Goal: Browse casually

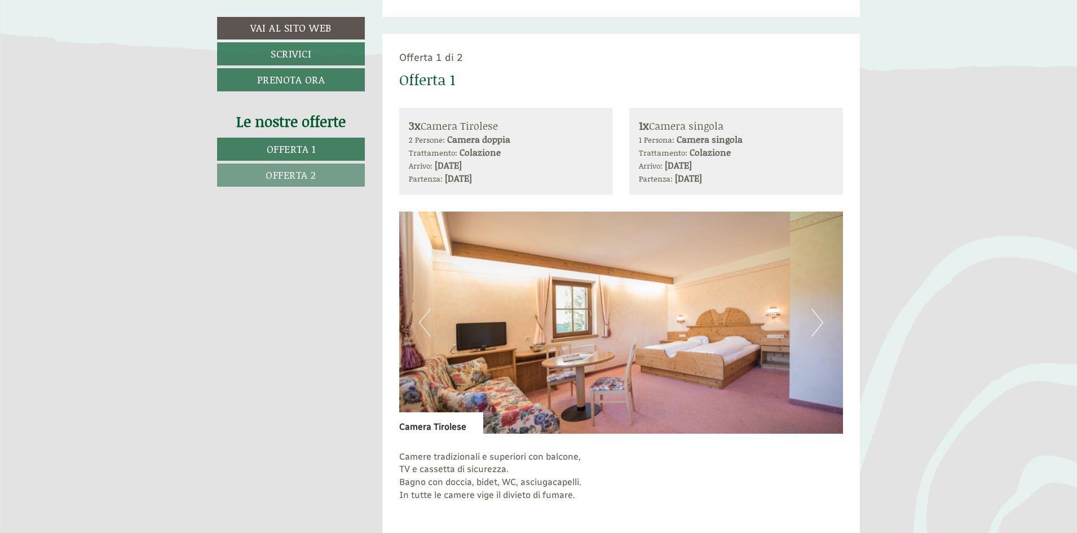
scroll to position [677, 0]
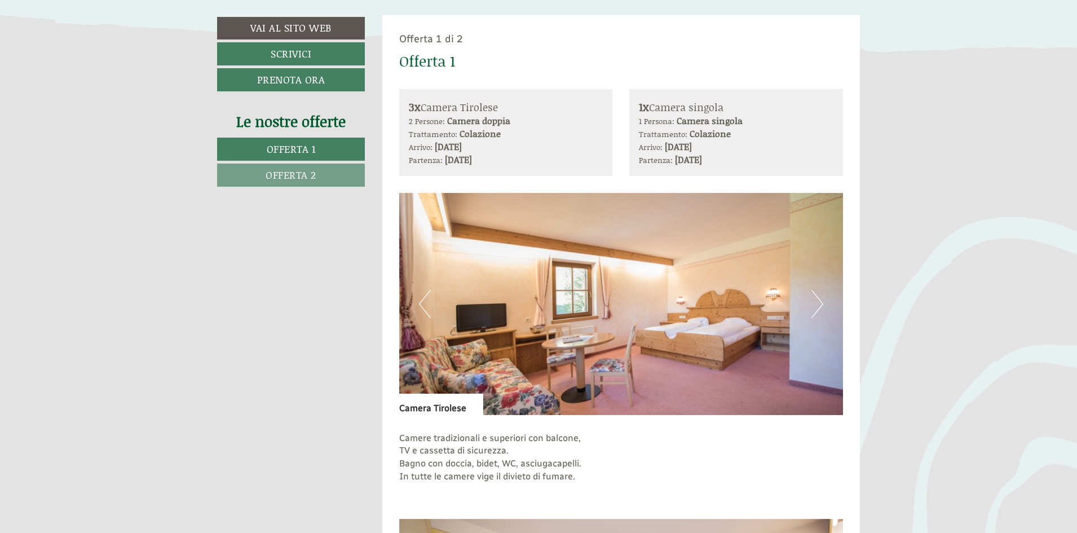
click at [820, 303] on button "Next" at bounding box center [817, 304] width 12 height 28
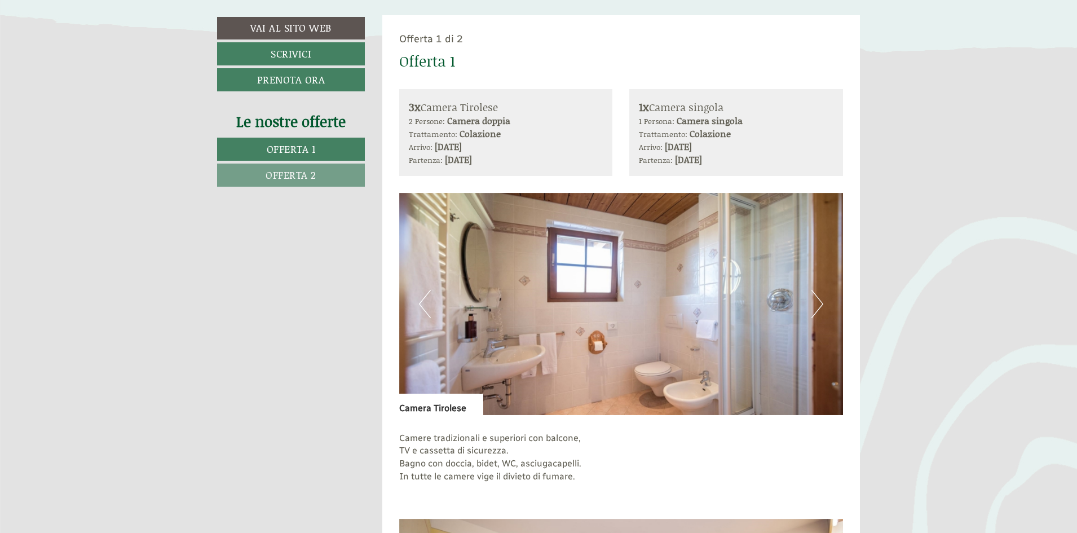
click at [820, 303] on button "Next" at bounding box center [817, 304] width 12 height 28
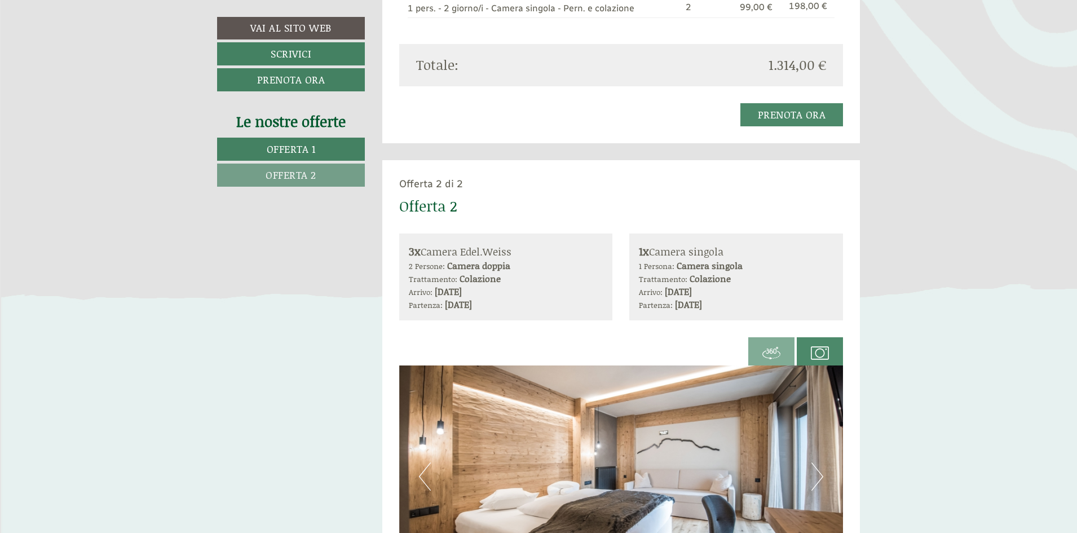
scroll to position [1691, 0]
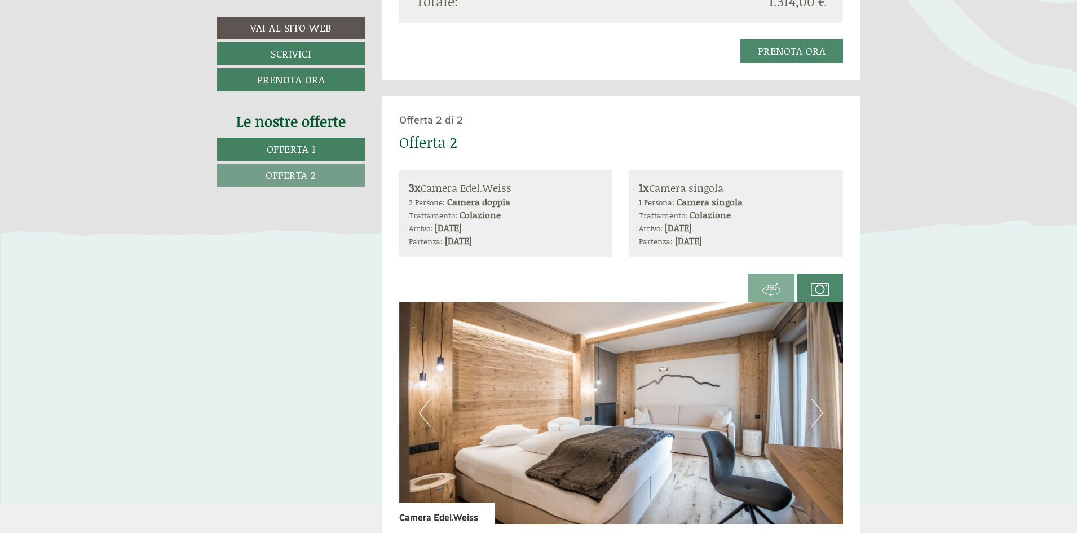
click at [818, 412] on button "Next" at bounding box center [817, 413] width 12 height 28
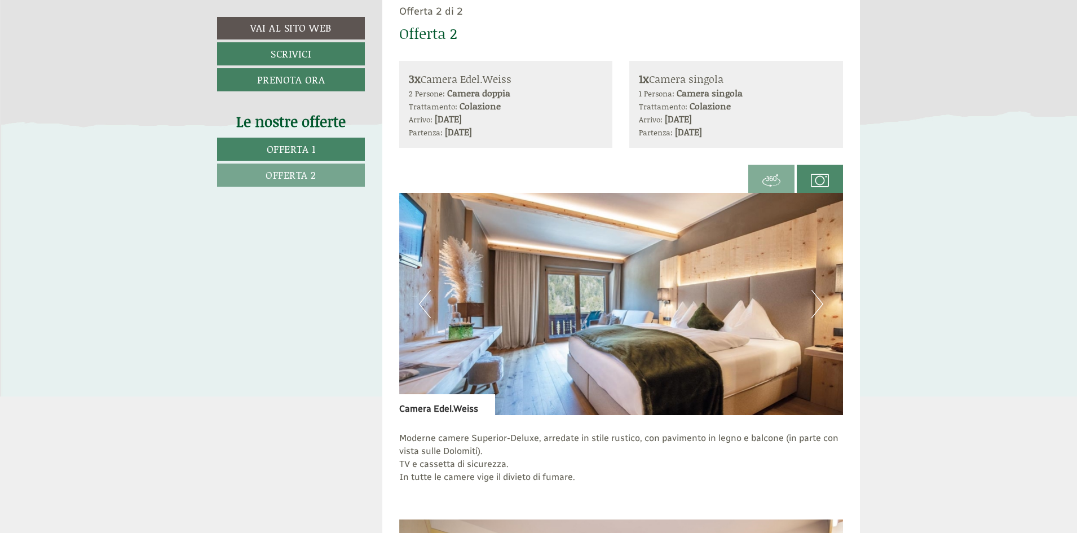
scroll to position [1804, 0]
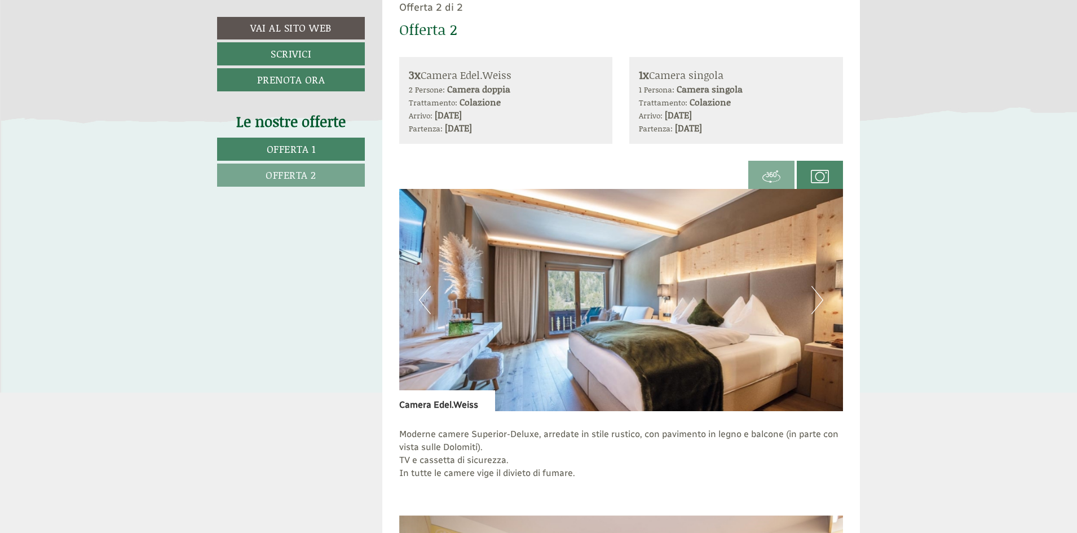
click at [820, 296] on button "Next" at bounding box center [817, 300] width 12 height 28
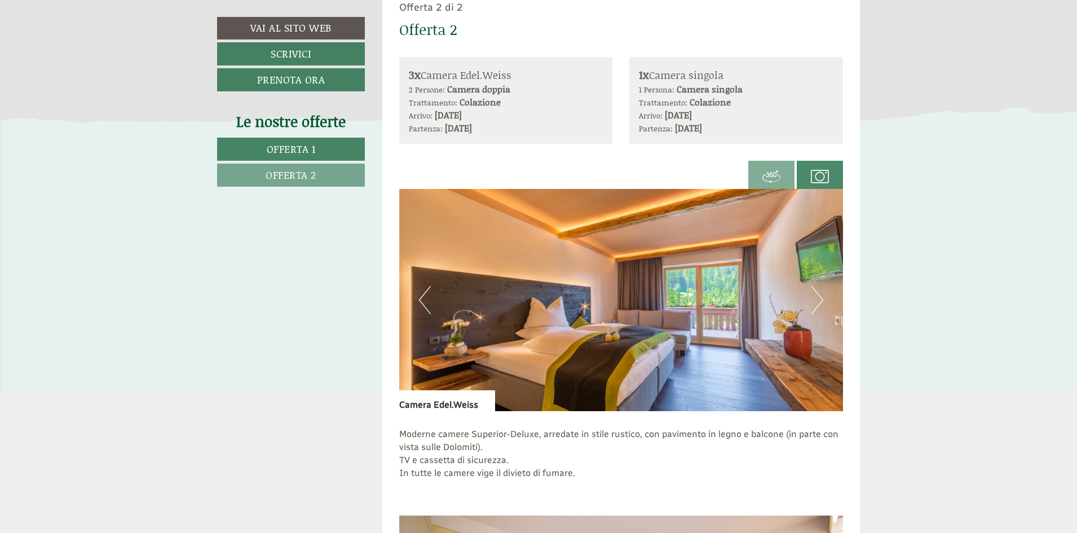
click at [820, 296] on button "Next" at bounding box center [817, 300] width 12 height 28
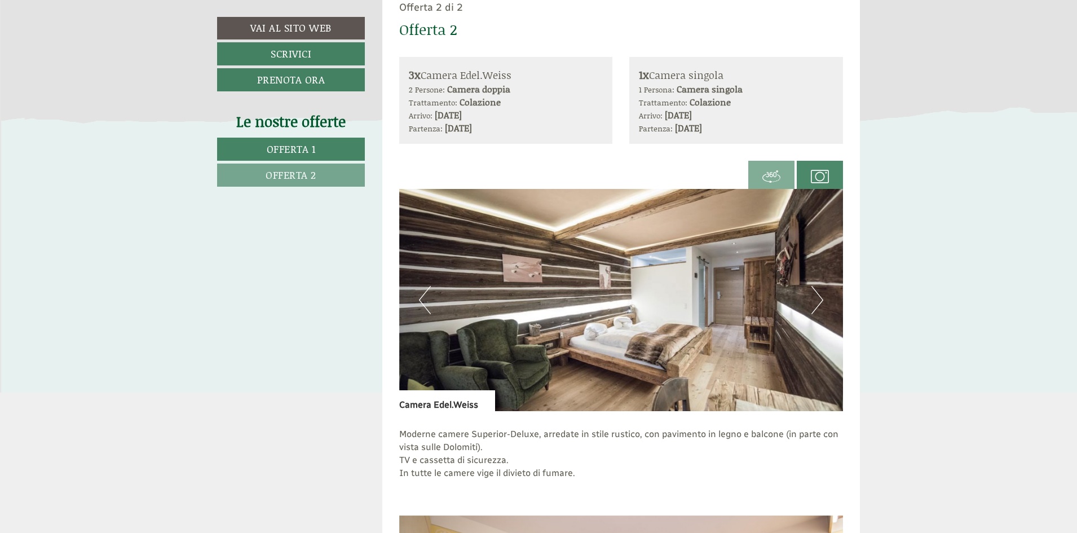
click at [820, 296] on button "Next" at bounding box center [817, 300] width 12 height 28
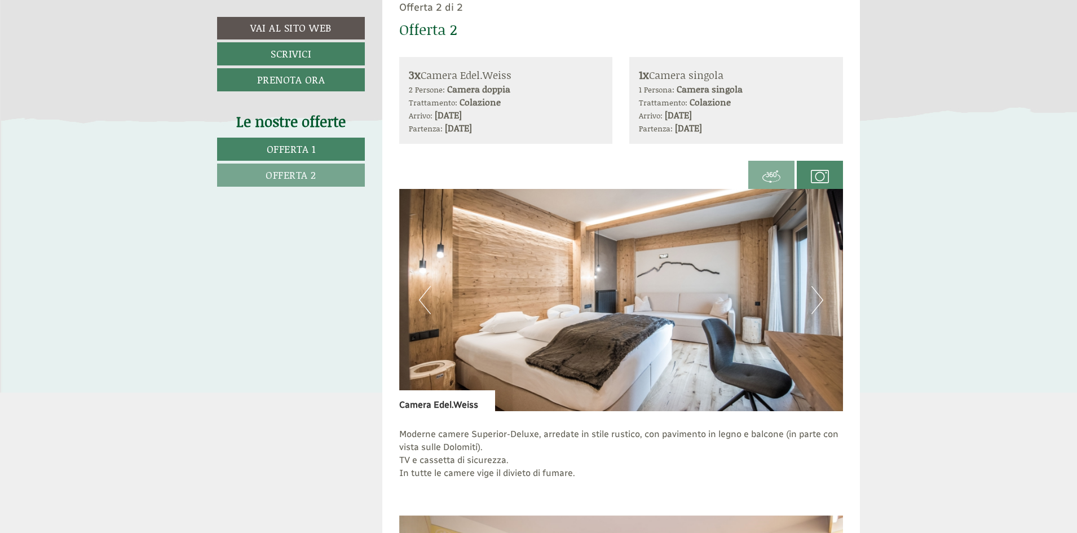
click at [820, 296] on button "Next" at bounding box center [817, 300] width 12 height 28
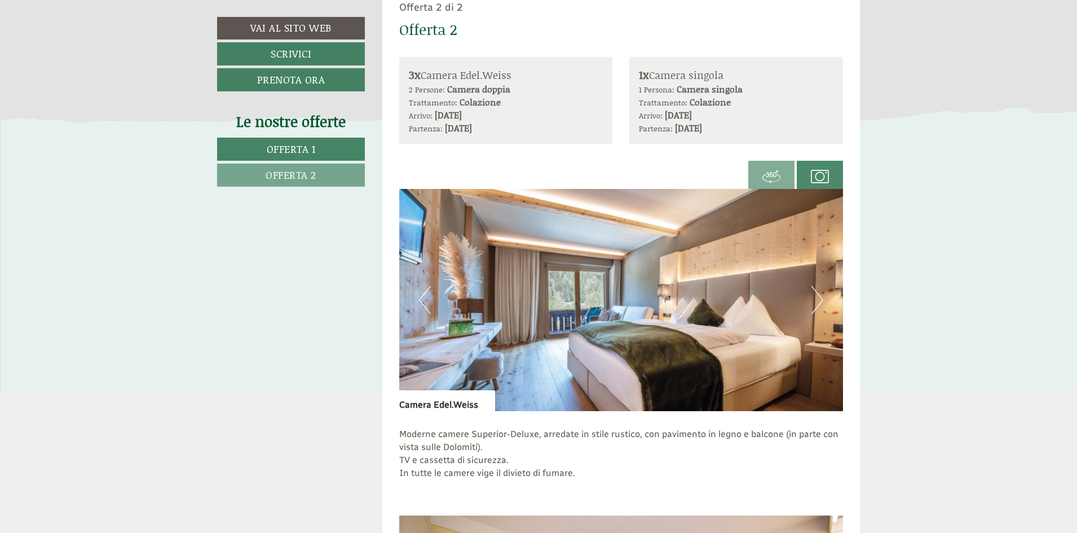
click at [820, 296] on button "Next" at bounding box center [817, 300] width 12 height 28
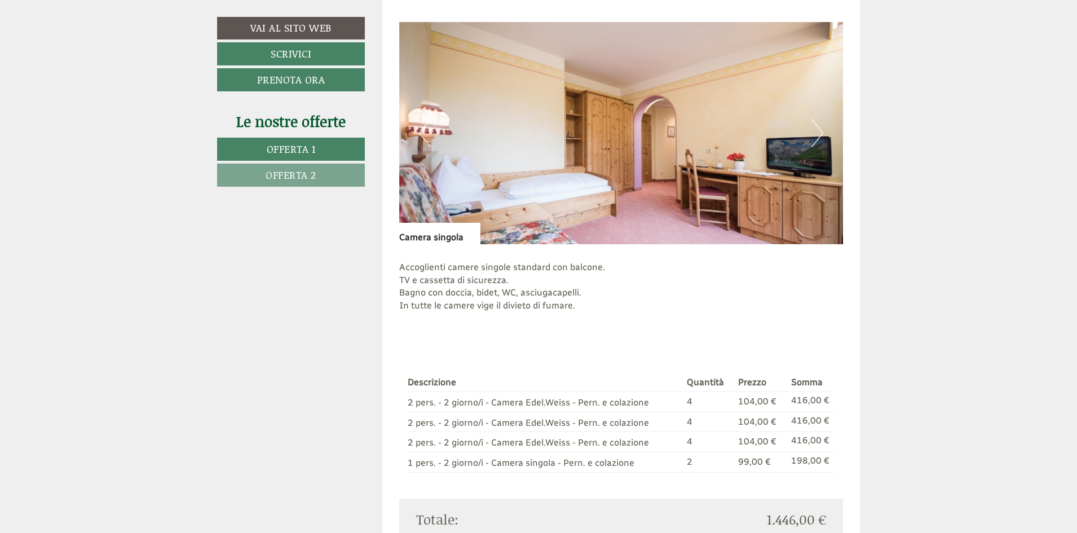
scroll to position [2311, 0]
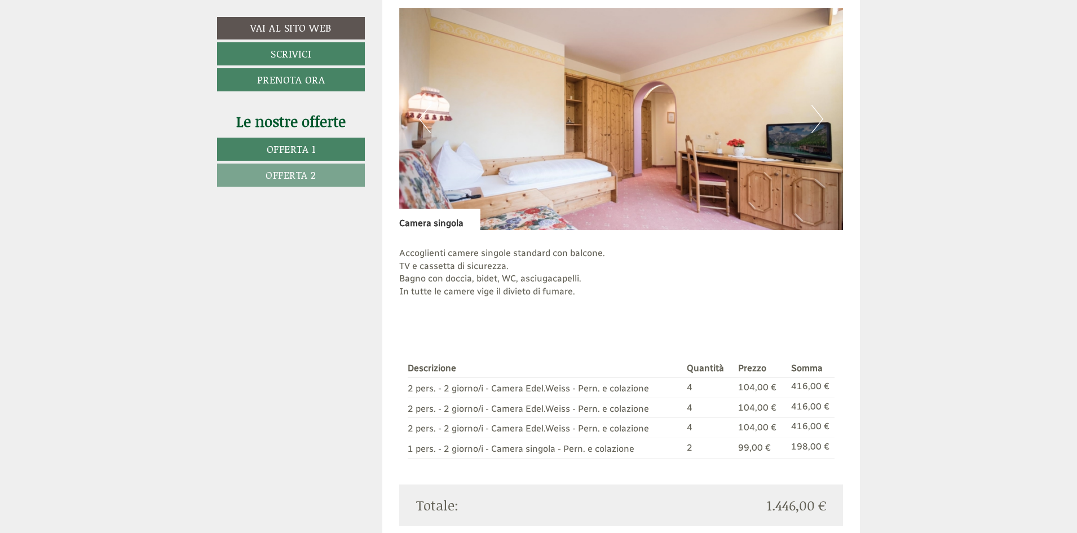
click at [823, 121] on button "Next" at bounding box center [817, 119] width 12 height 28
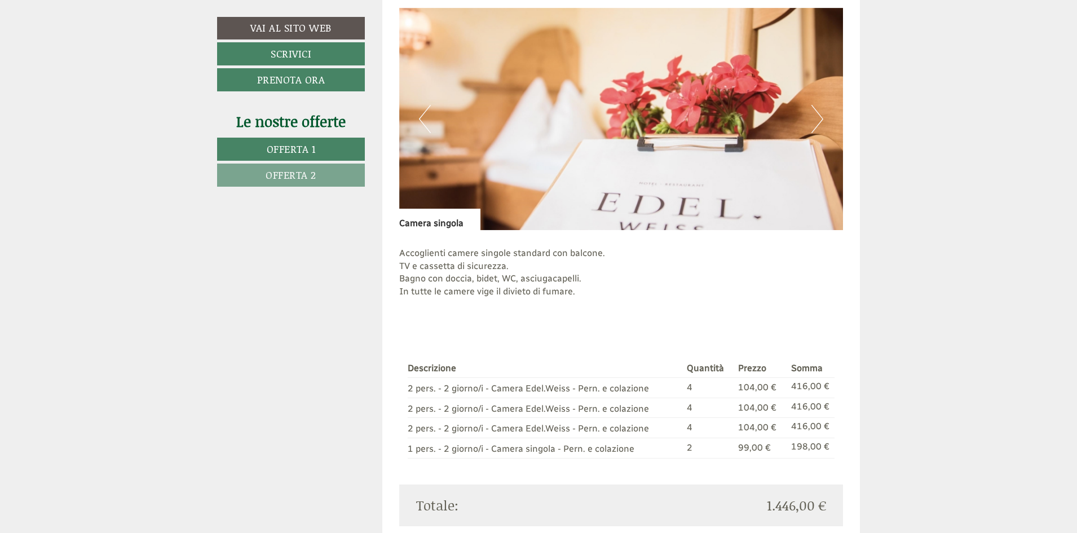
click at [823, 121] on button "Next" at bounding box center [817, 119] width 12 height 28
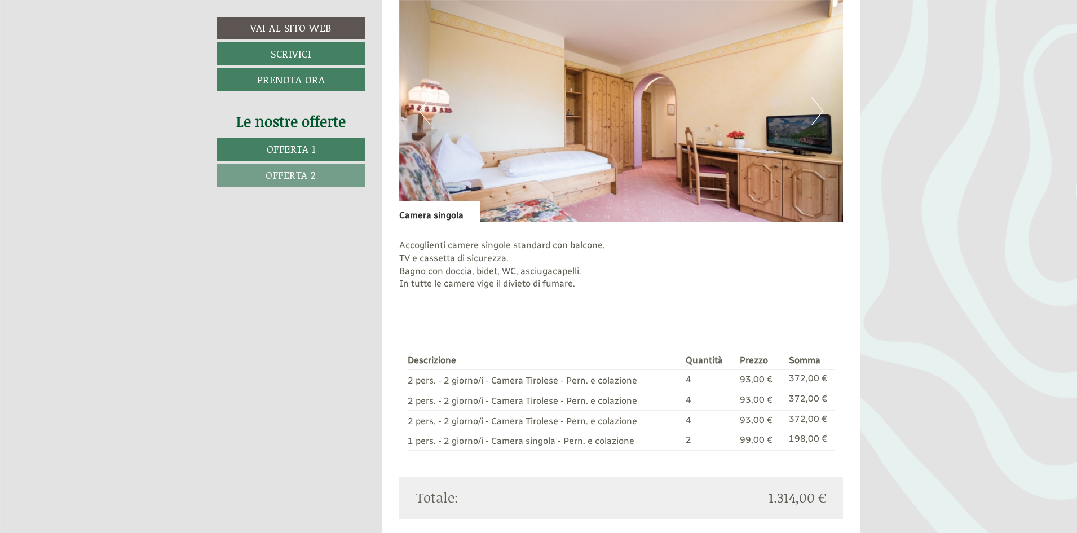
scroll to position [1184, 0]
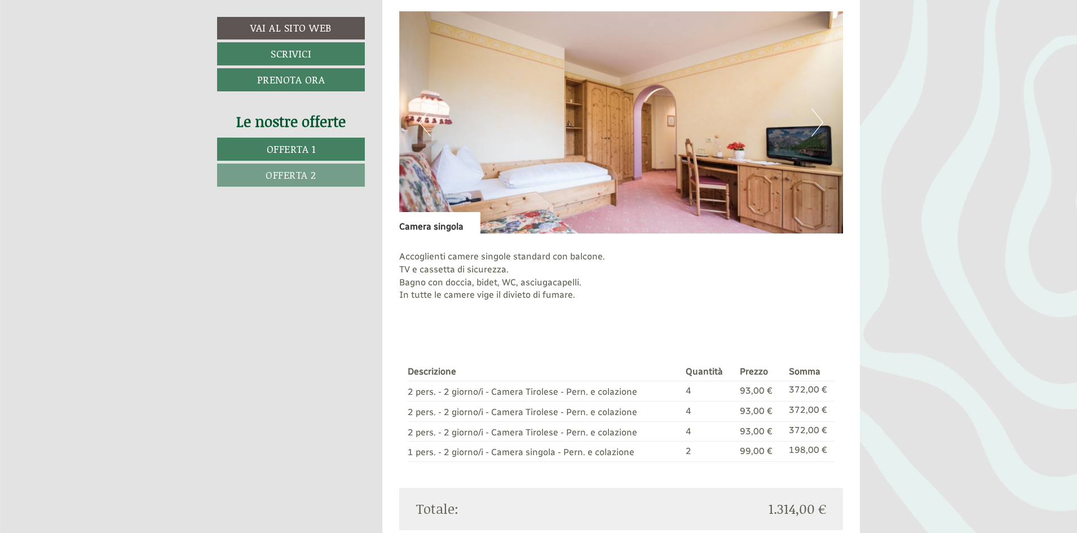
click at [819, 123] on button "Next" at bounding box center [817, 122] width 12 height 28
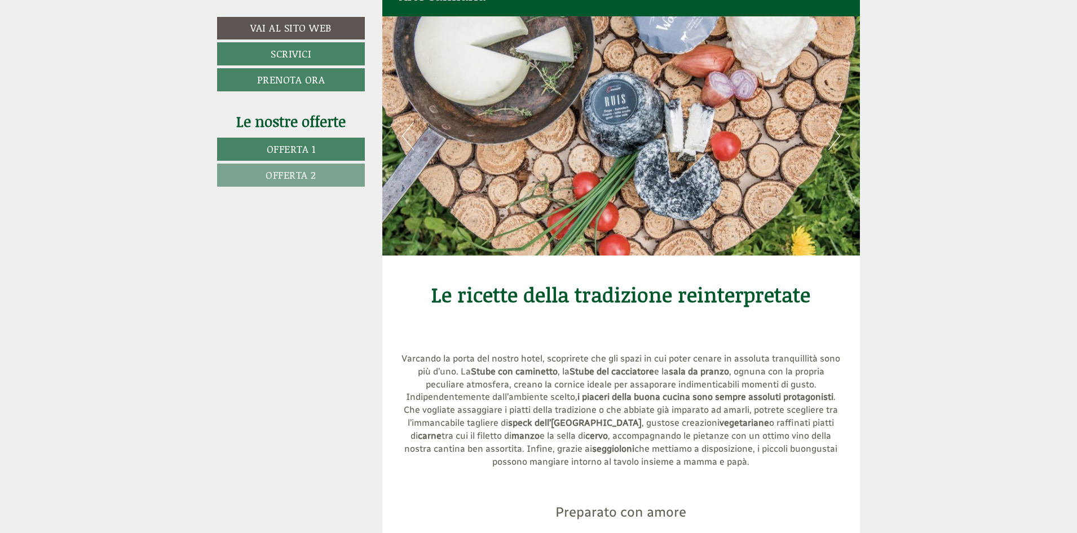
scroll to position [4285, 0]
